Goal: Use online tool/utility

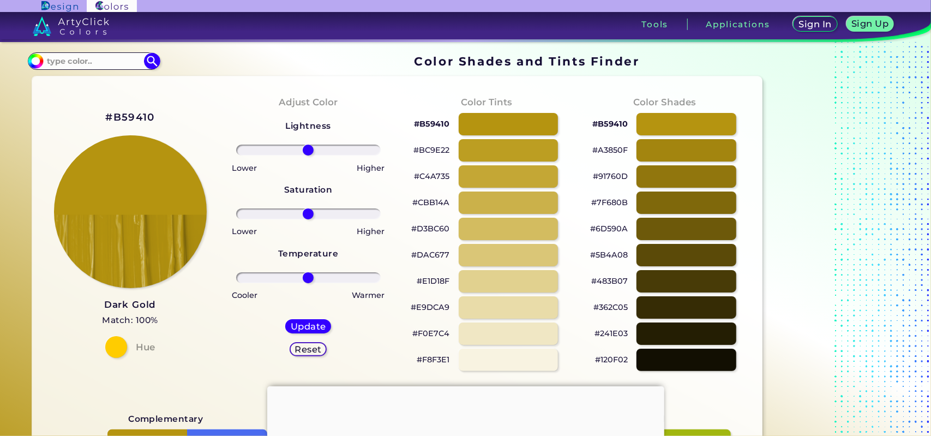
click at [439, 122] on p "#B59410" at bounding box center [431, 123] width 35 height 13
click at [439, 122] on p "#B59410 copied" at bounding box center [431, 123] width 35 height 13
copy p "B59410 copied"
click at [439, 122] on p "#B59410 copied" at bounding box center [431, 123] width 35 height 13
copy p "#B59410"
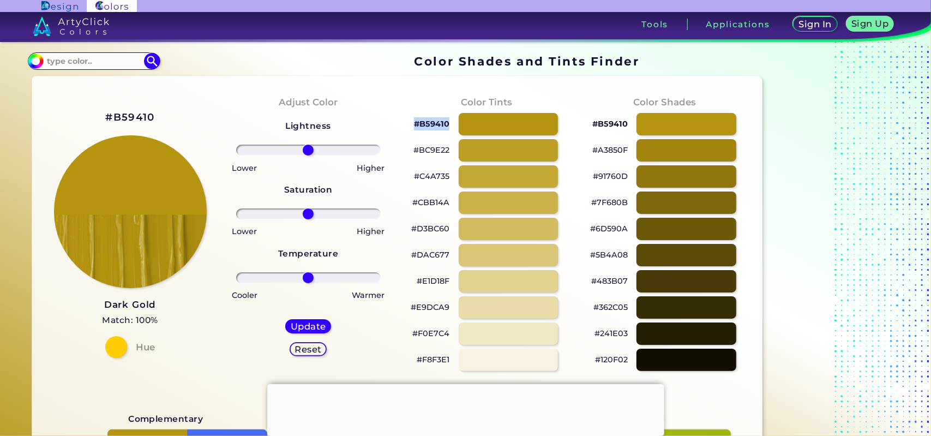
drag, startPoint x: 411, startPoint y: 124, endPoint x: 448, endPoint y: 123, distance: 36.5
click at [448, 123] on div "#B59410" at bounding box center [486, 124] width 161 height 26
copy p "#B59410"
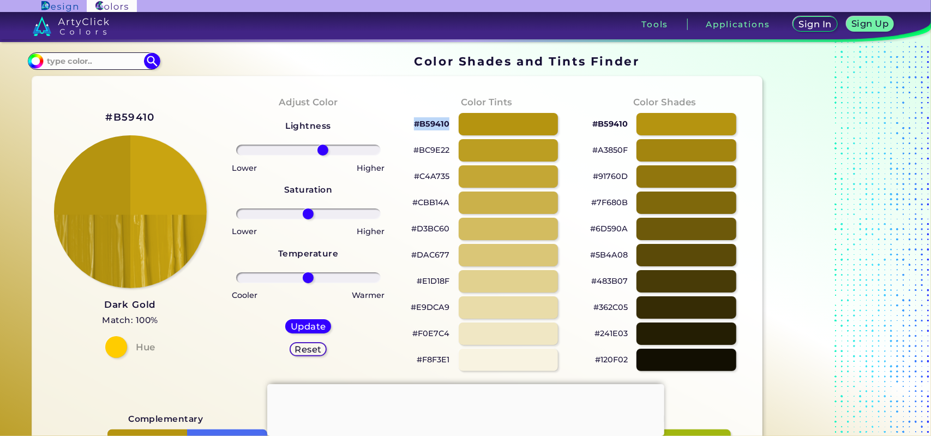
drag, startPoint x: 311, startPoint y: 152, endPoint x: 324, endPoint y: 152, distance: 13.1
click at [323, 153] on input "range" at bounding box center [308, 149] width 144 height 11
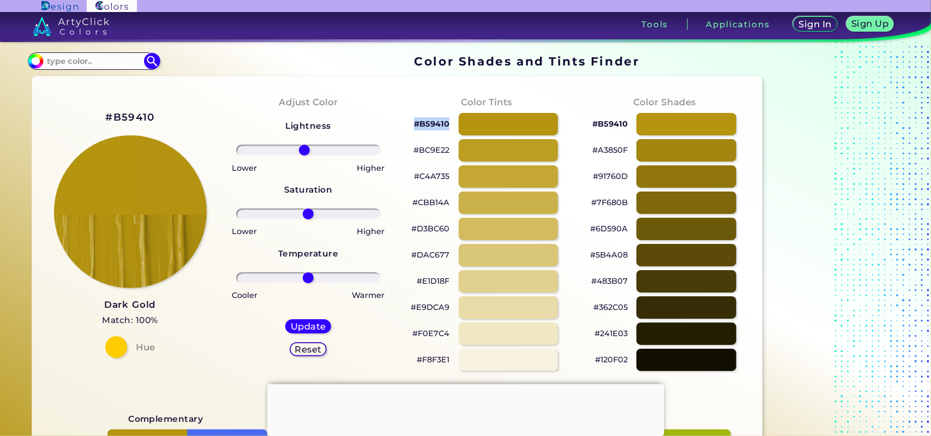
drag, startPoint x: 321, startPoint y: 154, endPoint x: 304, endPoint y: 155, distance: 17.5
type input "-6"
click at [304, 155] on input "range" at bounding box center [308, 149] width 144 height 11
